Goal: Check status

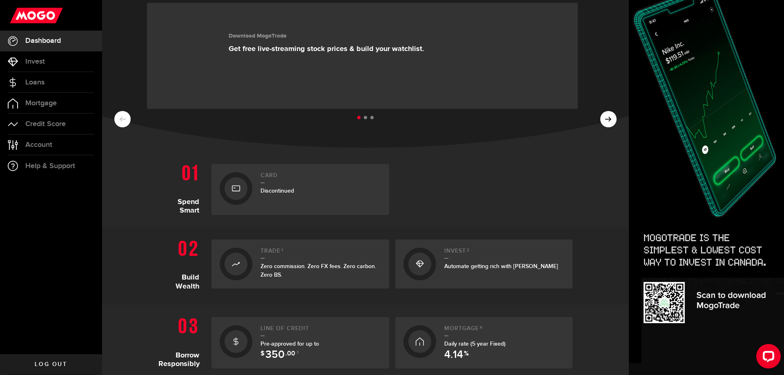
scroll to position [122, 0]
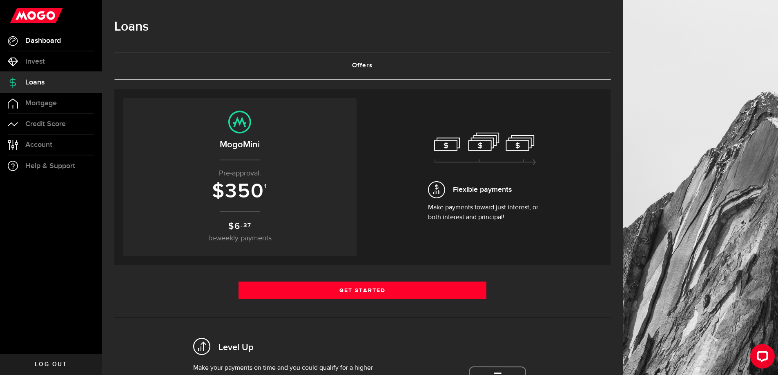
click at [28, 42] on span "Dashboard" at bounding box center [43, 40] width 36 height 7
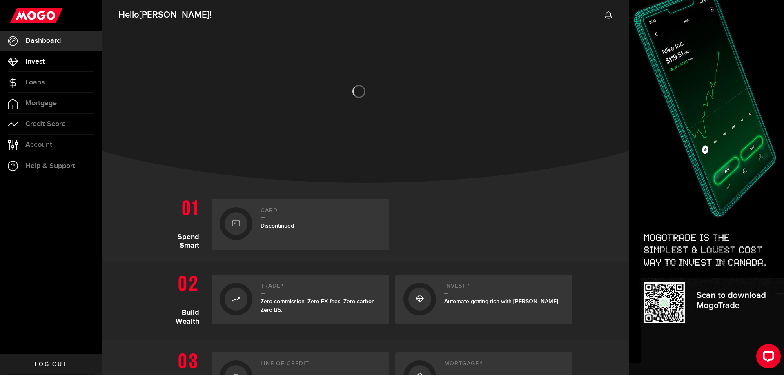
click at [30, 62] on span "Invest" at bounding box center [35, 61] width 20 height 7
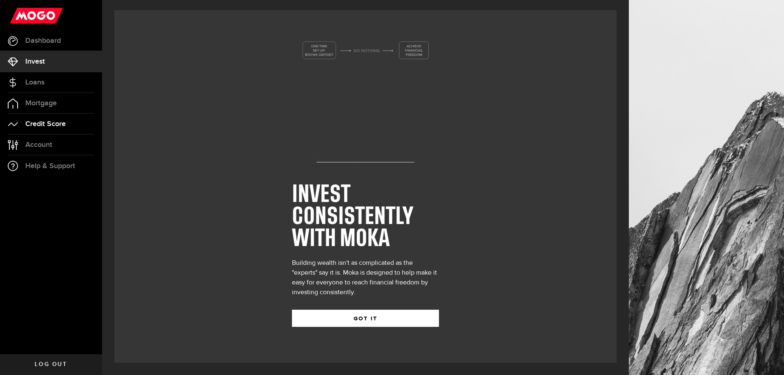
click at [32, 125] on span "Credit Score" at bounding box center [45, 123] width 40 height 7
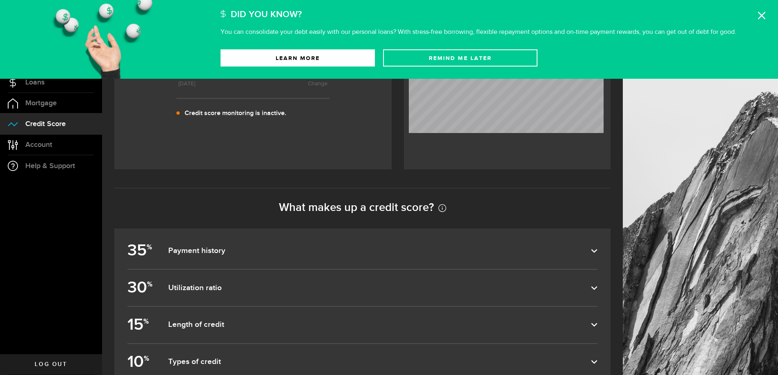
scroll to position [327, 0]
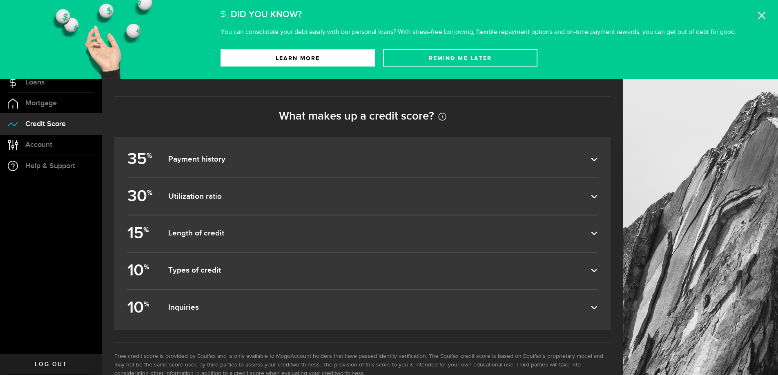
click at [456, 158] on dfn "Payment history" at bounding box center [379, 160] width 423 height 10
click at [0, 0] on input "35 % Payment history" at bounding box center [0, 0] width 0 height 0
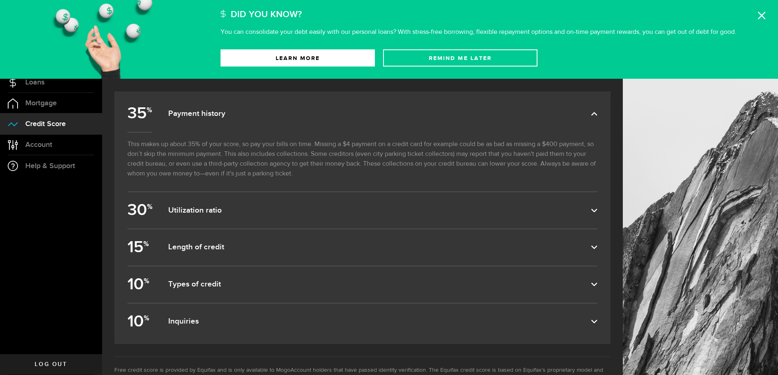
scroll to position [410, 0]
